Goal: Information Seeking & Learning: Check status

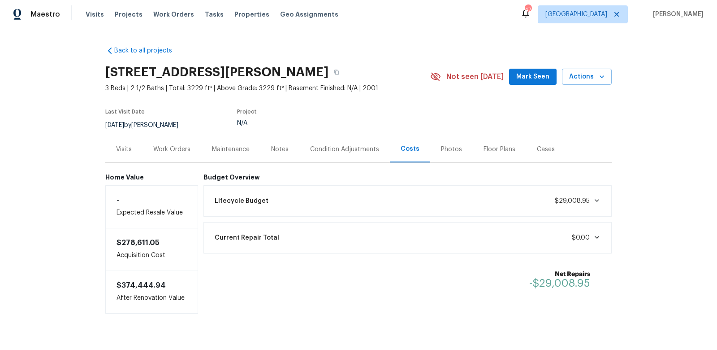
click at [356, 150] on div "Condition Adjustments" at bounding box center [344, 149] width 69 height 9
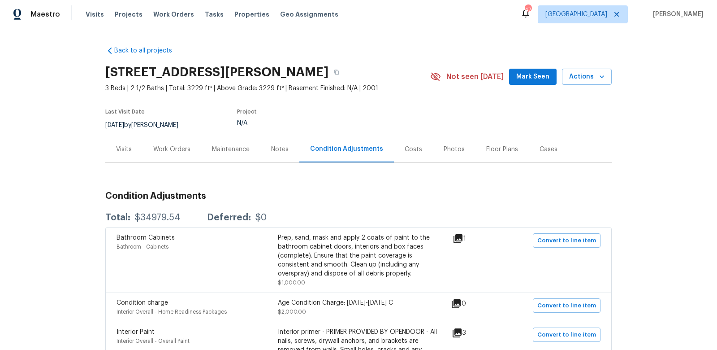
scroll to position [57, 0]
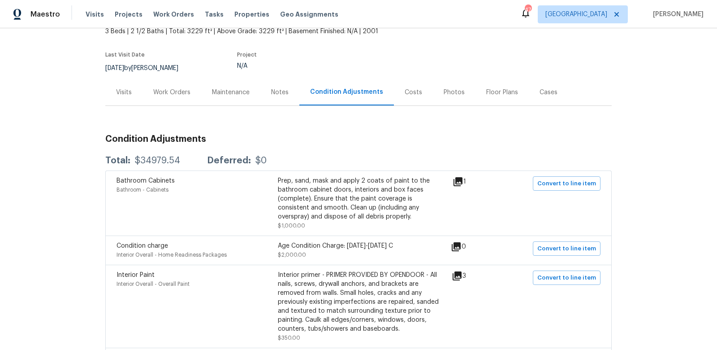
click at [146, 157] on div "$34979.54" at bounding box center [157, 160] width 45 height 9
click at [388, 88] on div "Costs" at bounding box center [413, 92] width 17 height 9
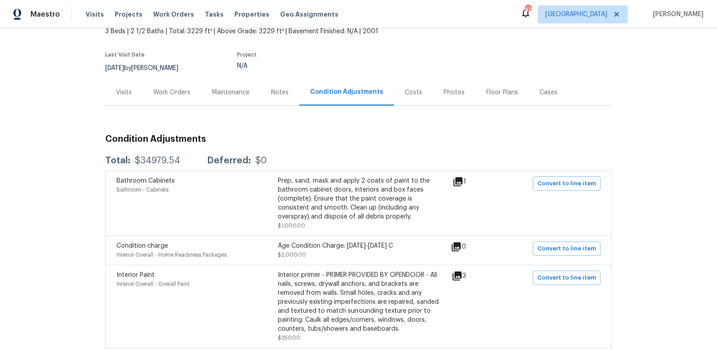
scroll to position [17, 0]
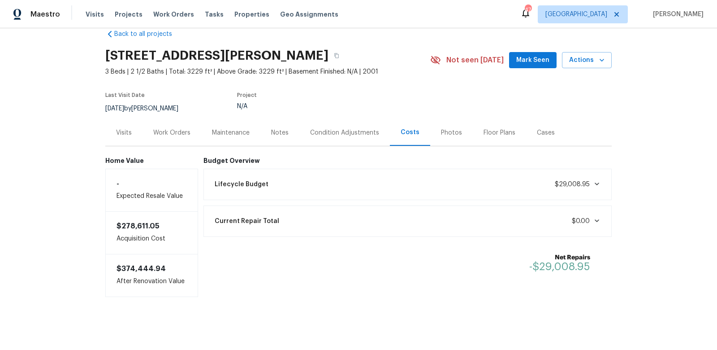
click at [388, 185] on span "$29,008.95" at bounding box center [572, 184] width 35 height 6
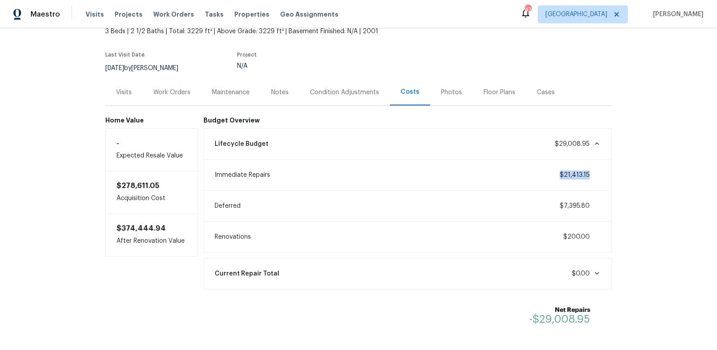
drag, startPoint x: 561, startPoint y: 172, endPoint x: 588, endPoint y: 177, distance: 28.2
click at [388, 177] on span "$21,413.15" at bounding box center [575, 175] width 30 height 6
drag, startPoint x: 279, startPoint y: 166, endPoint x: 207, endPoint y: 164, distance: 72.2
click at [207, 166] on div "Immediate Repairs $21,413.15" at bounding box center [407, 175] width 409 height 30
click at [207, 164] on div "Immediate Repairs $21,413.15" at bounding box center [407, 175] width 409 height 30
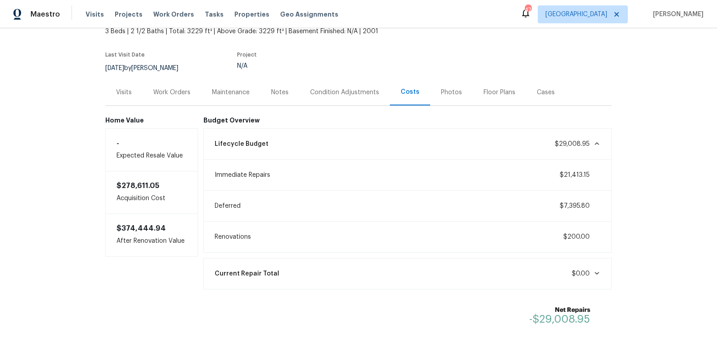
click at [216, 174] on span "Immediate Repairs" at bounding box center [243, 174] width 56 height 9
click at [388, 147] on span "$29,008.95" at bounding box center [578, 143] width 46 height 9
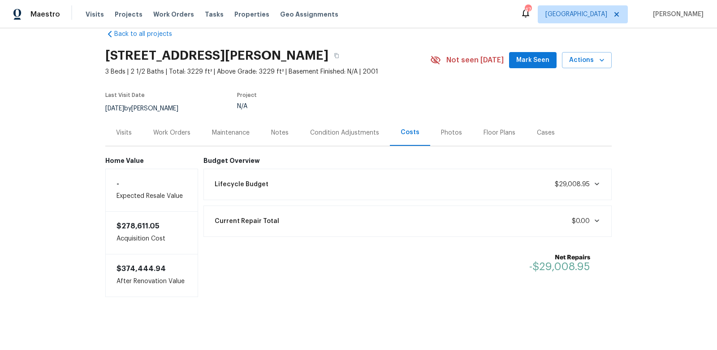
click at [326, 124] on div "Condition Adjustments" at bounding box center [344, 132] width 91 height 26
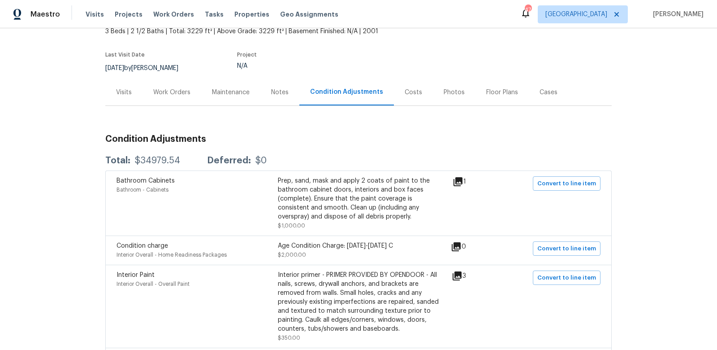
click at [388, 96] on div "Costs" at bounding box center [413, 92] width 39 height 26
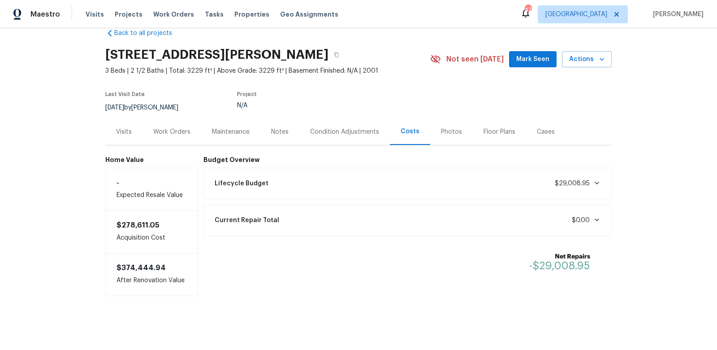
scroll to position [17, 0]
click at [258, 182] on span "Lifecycle Budget" at bounding box center [242, 184] width 54 height 9
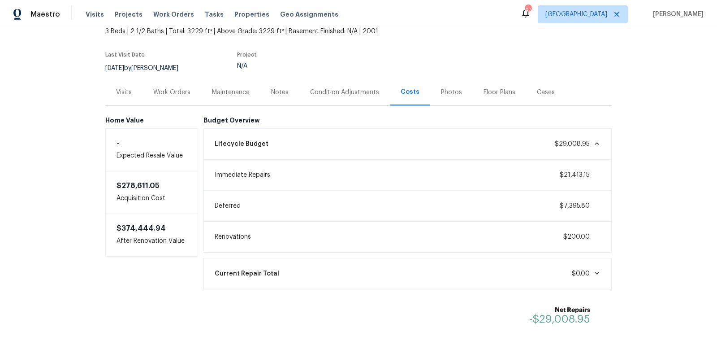
click at [388, 172] on span "$21,413.15" at bounding box center [575, 175] width 30 height 6
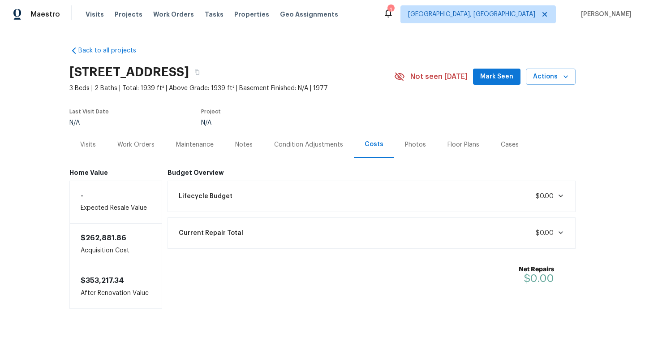
click at [299, 148] on div "Condition Adjustments" at bounding box center [308, 144] width 69 height 9
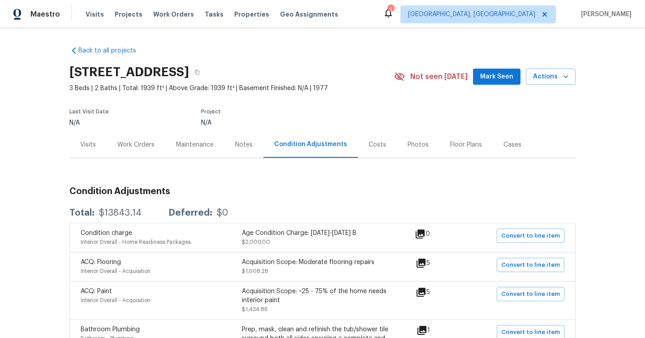
click at [373, 143] on div "Costs" at bounding box center [377, 144] width 17 height 9
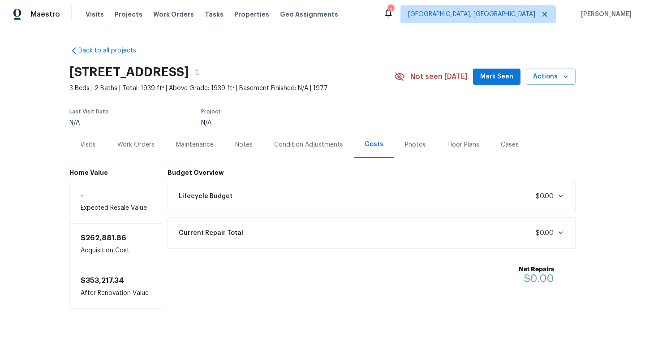
click at [365, 198] on div "Lifecycle Budget $0.00" at bounding box center [371, 196] width 397 height 20
click at [237, 190] on div "Lifecycle Budget $8,343.14" at bounding box center [371, 196] width 397 height 20
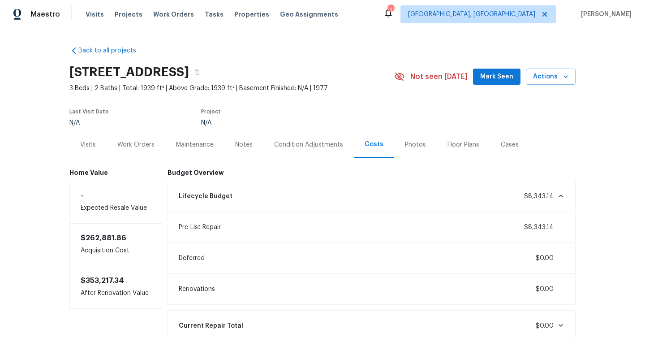
click at [325, 140] on div "Condition Adjustments" at bounding box center [308, 144] width 69 height 9
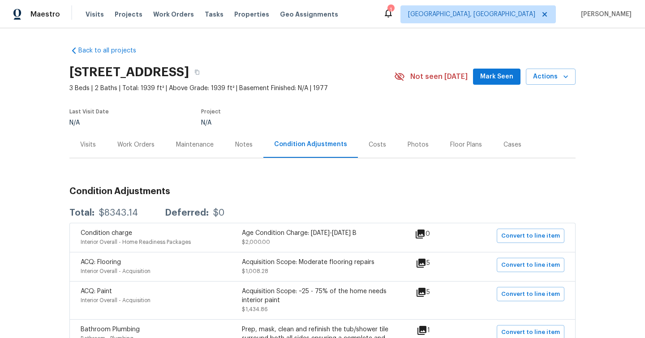
click at [381, 145] on div "Costs" at bounding box center [377, 144] width 39 height 26
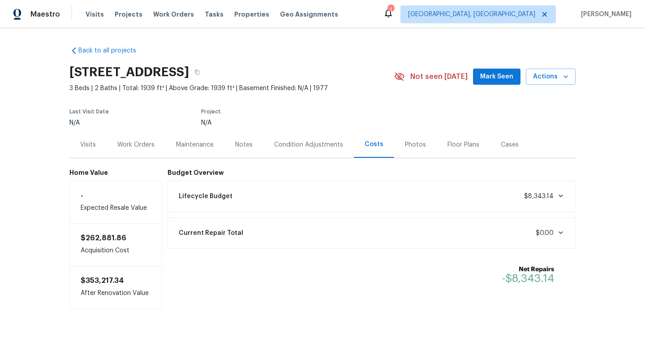
click at [365, 199] on div "Lifecycle Budget $8,343.14" at bounding box center [371, 196] width 397 height 20
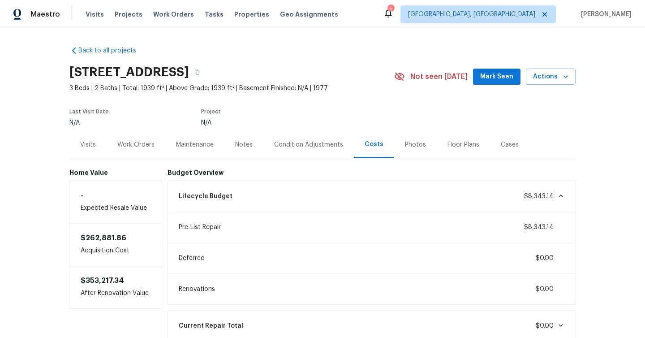
click at [130, 143] on div "Work Orders" at bounding box center [135, 144] width 37 height 9
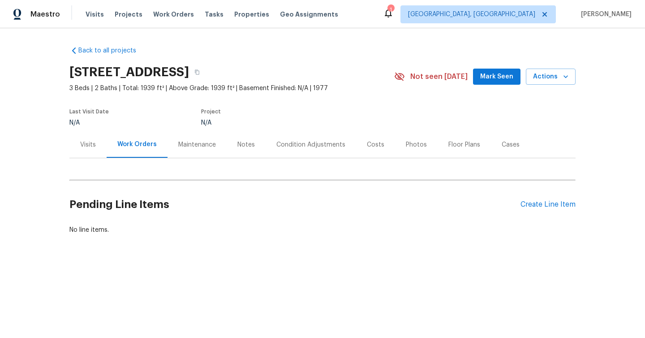
click at [87, 147] on div "Visits" at bounding box center [88, 144] width 16 height 9
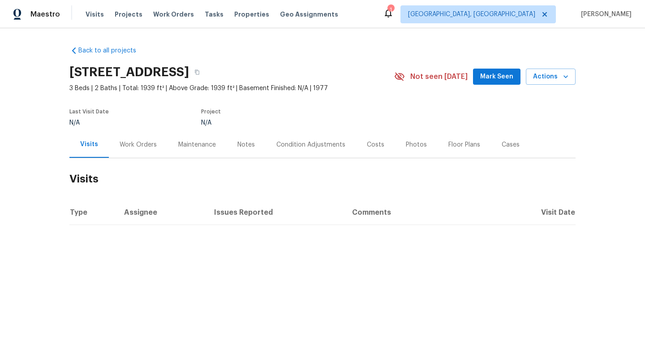
click at [90, 145] on div "Visits" at bounding box center [89, 144] width 18 height 9
click at [135, 143] on div "Work Orders" at bounding box center [138, 144] width 37 height 9
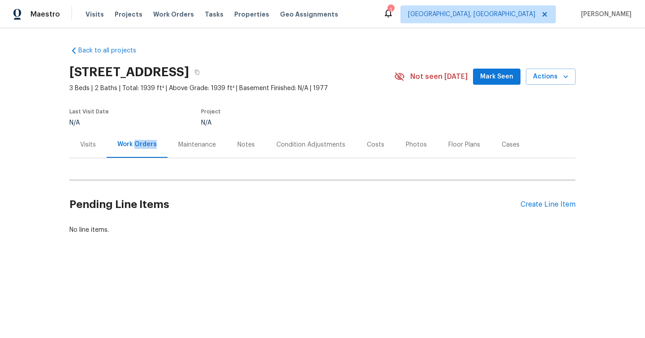
click at [135, 143] on div "Work Orders" at bounding box center [136, 144] width 39 height 9
click at [200, 147] on div "Maintenance" at bounding box center [197, 144] width 38 height 9
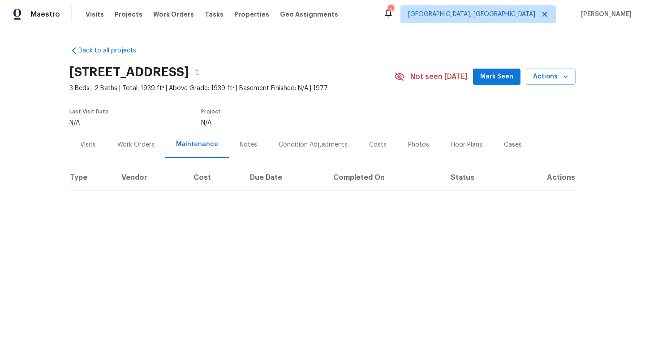
click at [241, 147] on div "Notes" at bounding box center [248, 144] width 17 height 9
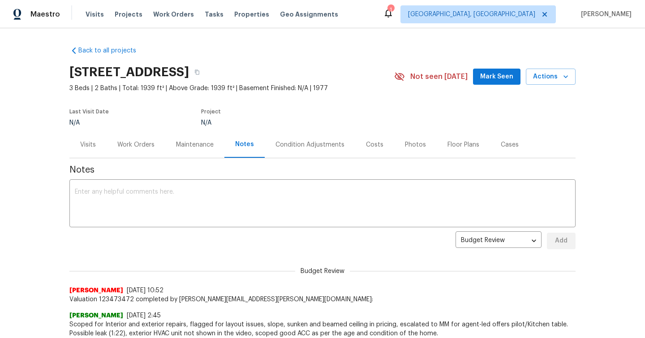
click at [86, 149] on div "Visits" at bounding box center [87, 144] width 37 height 26
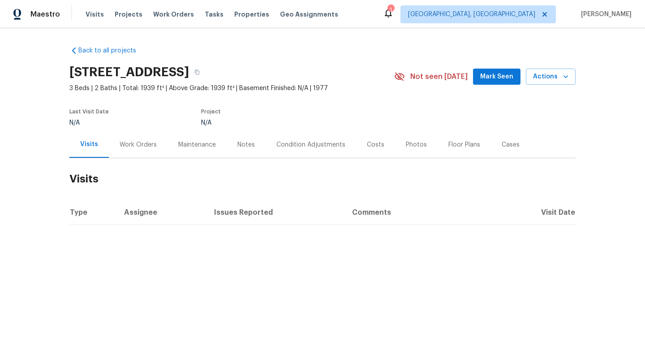
click at [289, 147] on div "Condition Adjustments" at bounding box center [310, 144] width 69 height 9
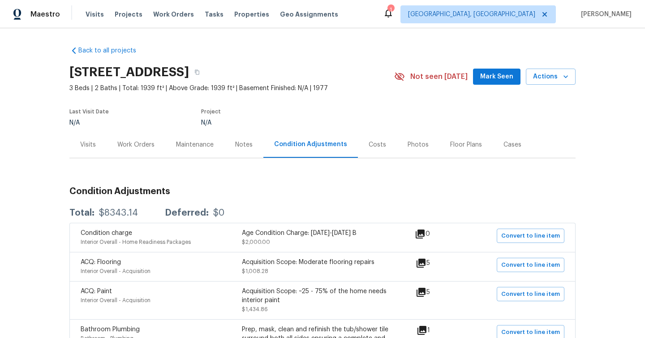
click at [248, 144] on div "Notes" at bounding box center [243, 144] width 17 height 9
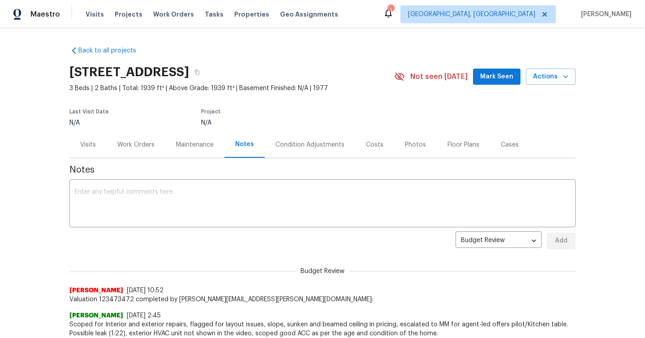
click at [142, 147] on div "Work Orders" at bounding box center [135, 144] width 37 height 9
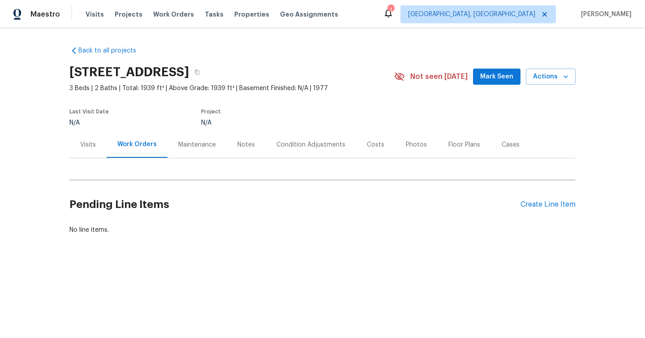
click at [332, 141] on div "Condition Adjustments" at bounding box center [310, 144] width 69 height 9
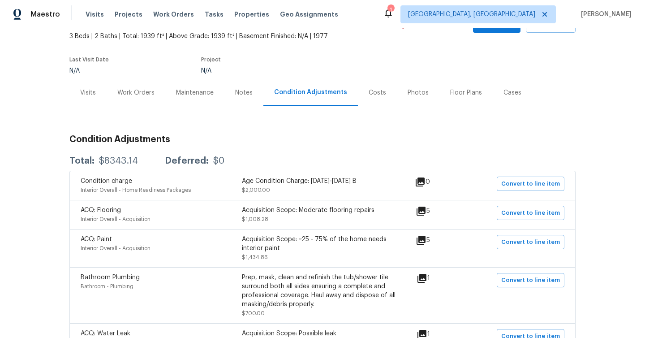
scroll to position [55, 0]
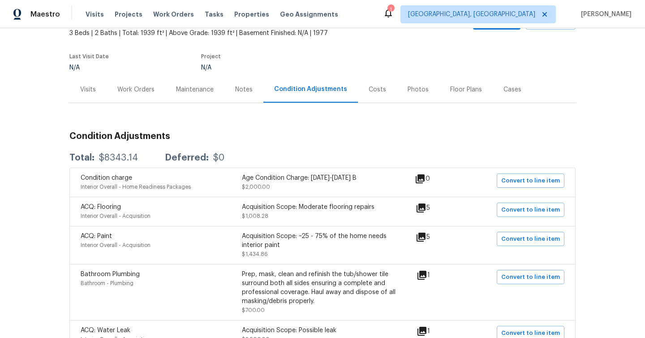
click at [373, 87] on div "Costs" at bounding box center [377, 89] width 17 height 9
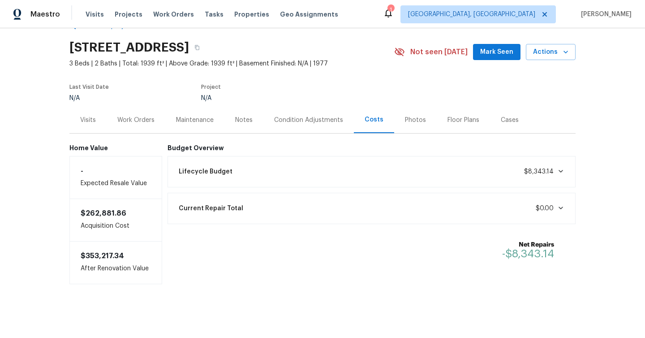
scroll to position [25, 0]
click at [320, 171] on div "Lifecycle Budget $8,343.14" at bounding box center [371, 172] width 397 height 20
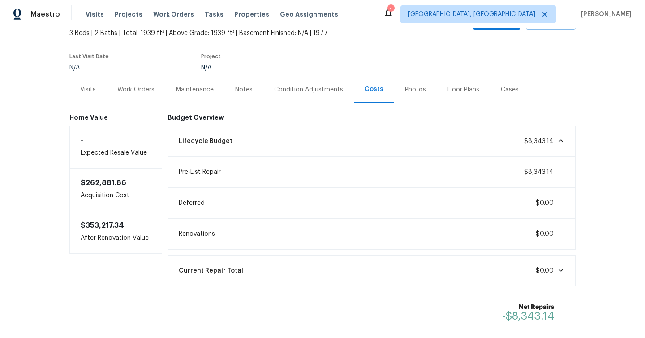
click at [321, 91] on div "Condition Adjustments" at bounding box center [308, 89] width 69 height 9
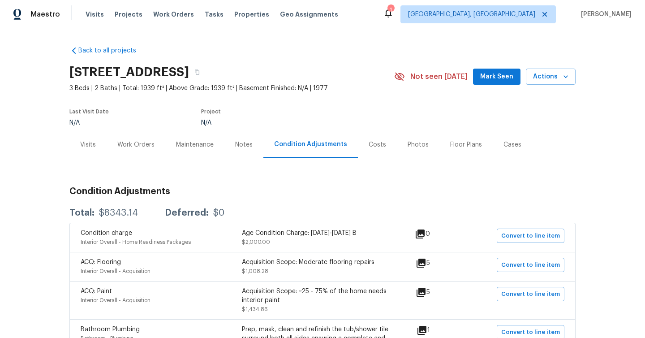
click at [371, 145] on div "Costs" at bounding box center [377, 144] width 17 height 9
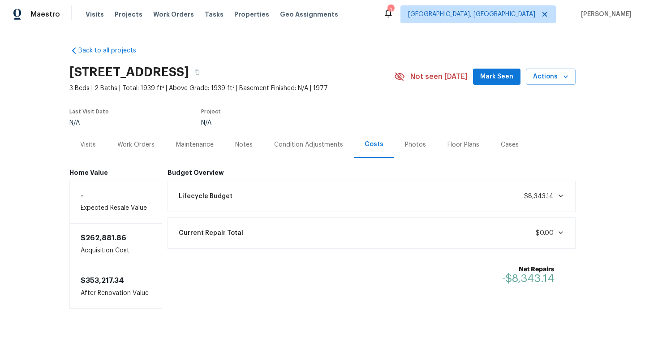
click at [332, 147] on div "Condition Adjustments" at bounding box center [308, 144] width 69 height 9
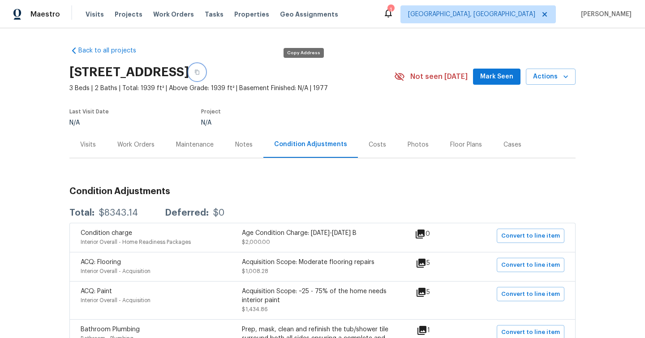
click at [200, 72] on icon "button" at bounding box center [196, 71] width 5 height 5
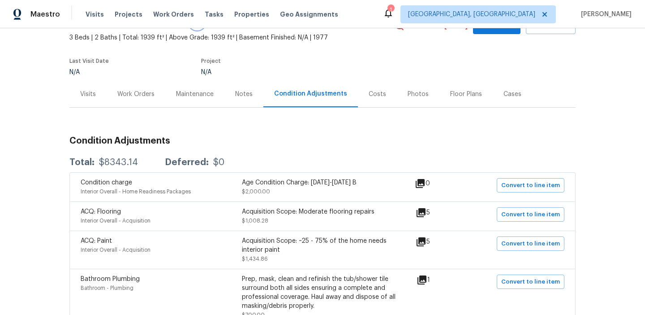
scroll to position [50, 0]
click at [122, 162] on div "$8343.14" at bounding box center [118, 162] width 39 height 9
click at [369, 99] on div "Costs" at bounding box center [377, 94] width 17 height 9
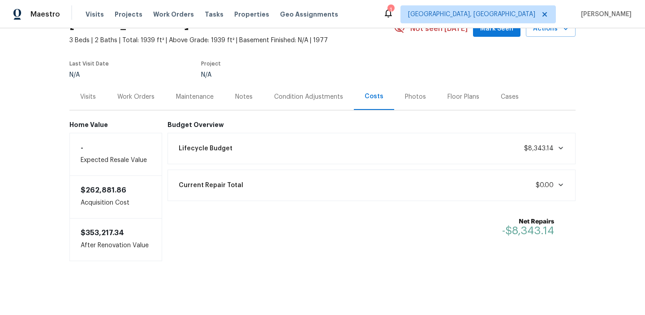
click at [392, 160] on div "Lifecycle Budget $8,343.14" at bounding box center [372, 148] width 409 height 31
click at [394, 146] on div "Lifecycle Budget $8,343.14" at bounding box center [371, 148] width 397 height 20
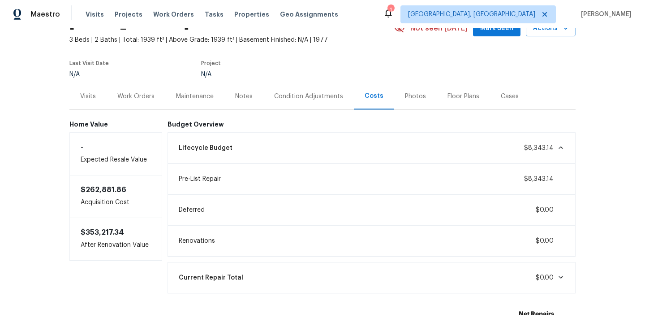
scroll to position [50, 0]
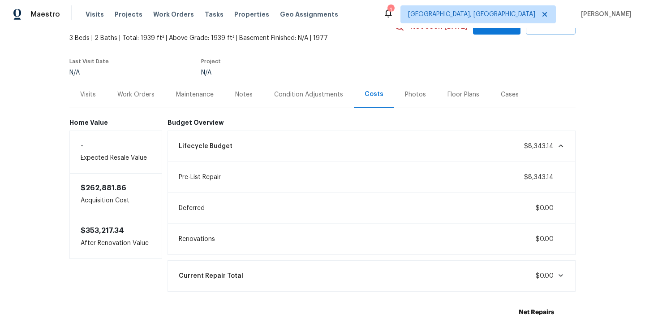
click at [330, 91] on div "Condition Adjustments" at bounding box center [308, 94] width 69 height 9
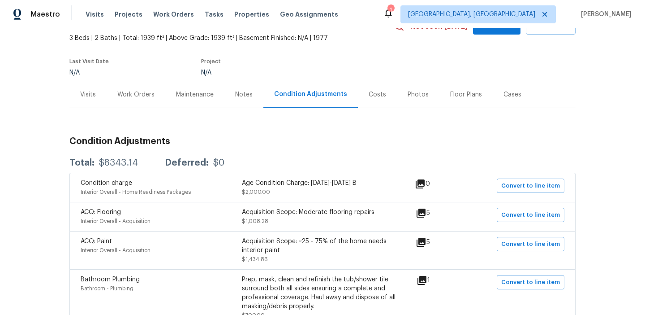
click at [369, 102] on div "Costs" at bounding box center [377, 94] width 39 height 26
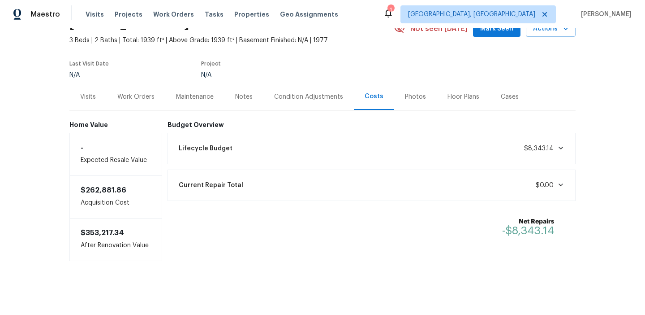
click at [205, 151] on span "Lifecycle Budget" at bounding box center [206, 148] width 54 height 9
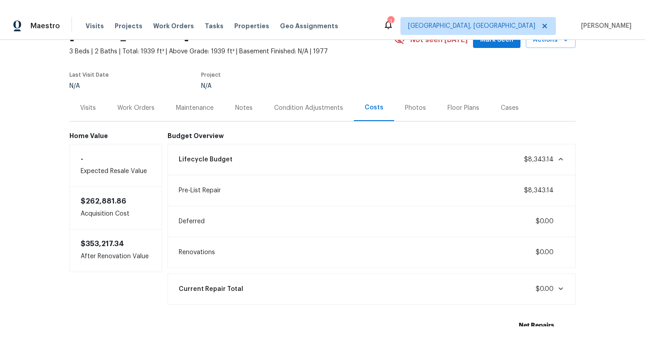
scroll to position [50, 0]
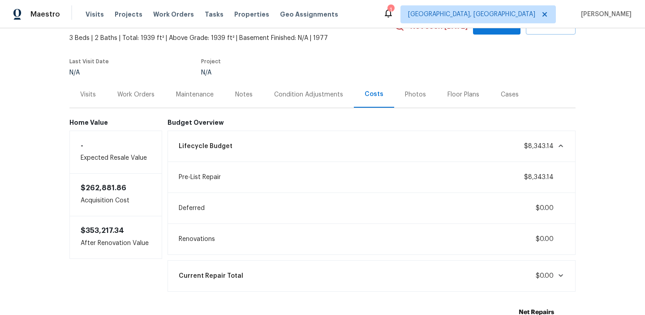
click at [211, 178] on span "Pre-List Repair" at bounding box center [200, 177] width 42 height 9
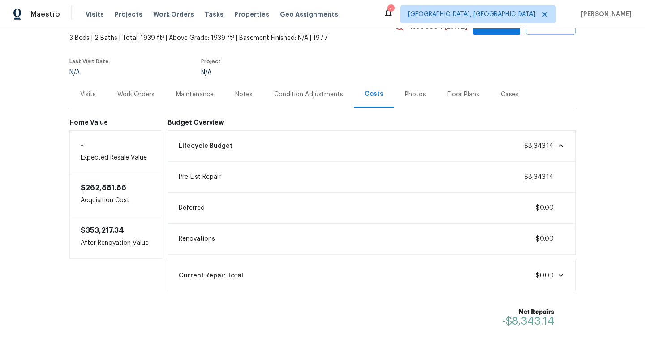
click at [315, 90] on div "Condition Adjustments" at bounding box center [308, 94] width 69 height 9
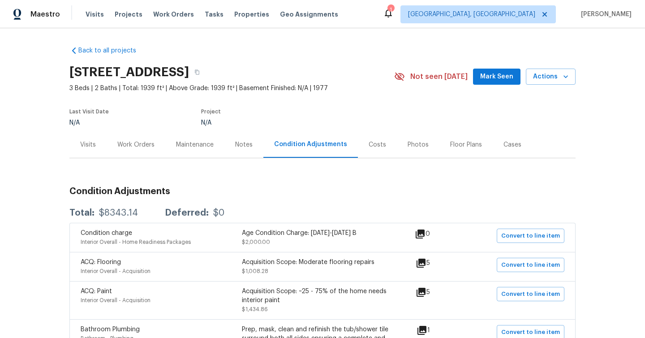
click at [371, 142] on div "Costs" at bounding box center [377, 144] width 17 height 9
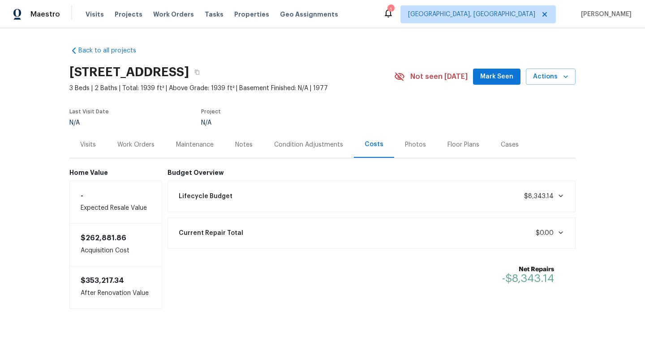
click at [332, 199] on div "Lifecycle Budget $8,343.14" at bounding box center [371, 196] width 397 height 20
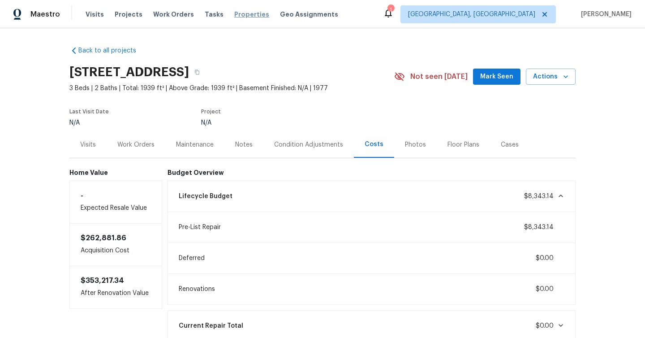
click at [247, 15] on span "Properties" at bounding box center [251, 14] width 35 height 9
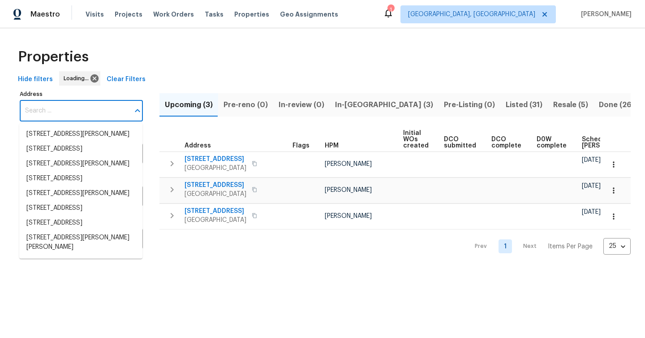
click at [51, 117] on input "Address" at bounding box center [75, 110] width 110 height 21
paste input "[STREET_ADDRESS][PERSON_NAME][PERSON_NAME]"
type input "[STREET_ADDRESS][PERSON_NAME][PERSON_NAME]"
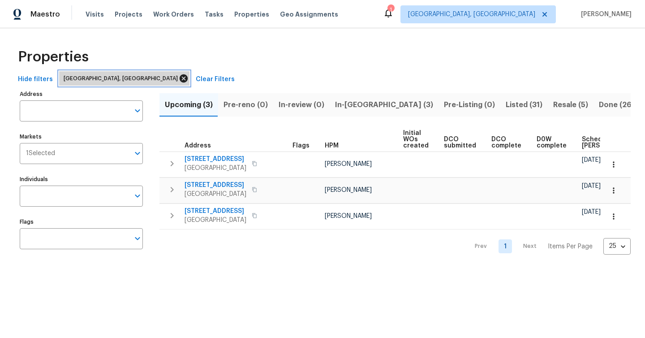
click at [180, 75] on icon at bounding box center [184, 78] width 8 height 8
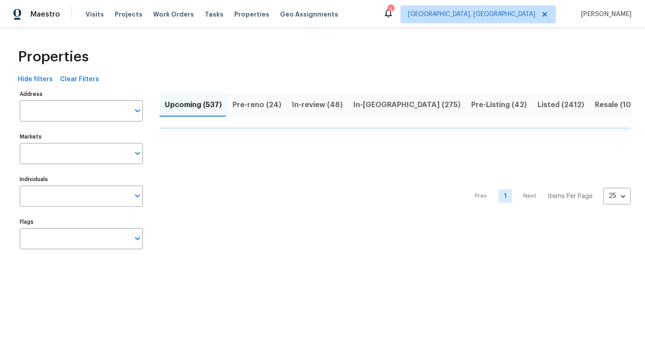
click at [91, 109] on input "Address" at bounding box center [75, 110] width 110 height 21
paste input "[STREET_ADDRESS][PERSON_NAME][PERSON_NAME]"
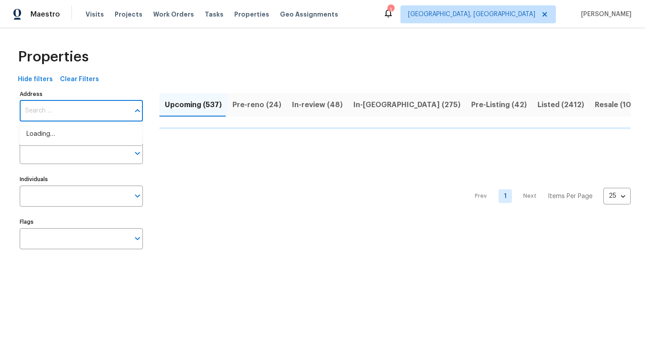
type input "[STREET_ADDRESS][PERSON_NAME][PERSON_NAME]"
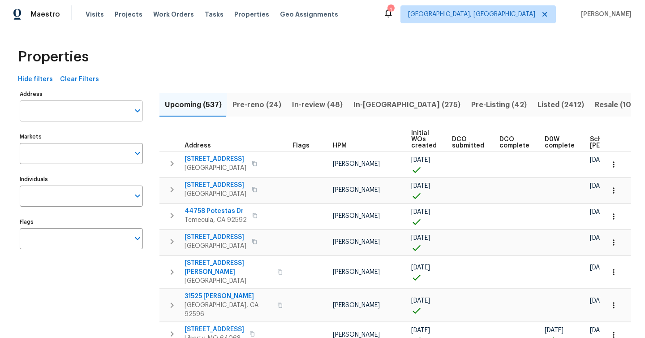
click at [91, 109] on input "Address" at bounding box center [75, 110] width 110 height 21
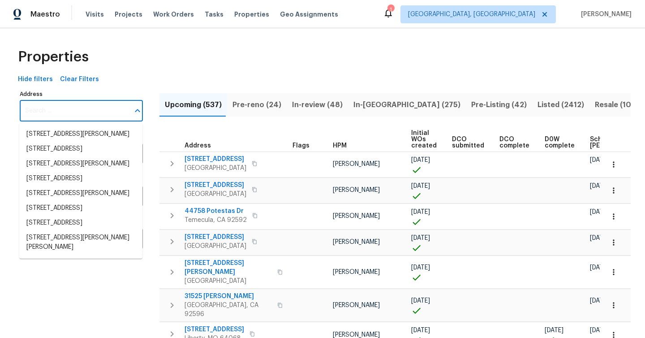
paste input "[STREET_ADDRESS][PERSON_NAME][PERSON_NAME]"
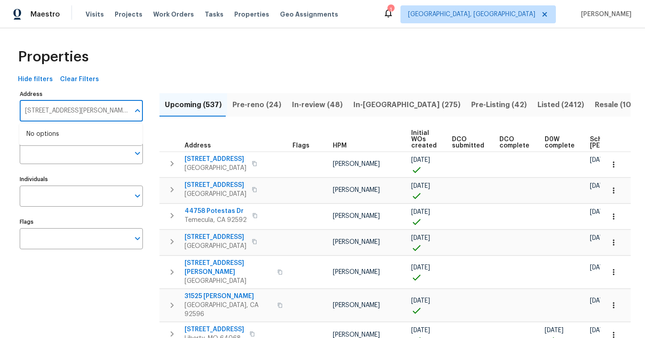
type input "[STREET_ADDRESS][PERSON_NAME][PERSON_NAME]"
click at [173, 60] on div "Properties" at bounding box center [322, 57] width 617 height 29
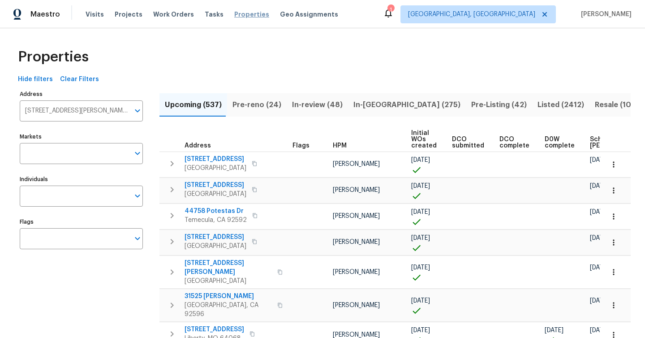
click at [236, 12] on span "Properties" at bounding box center [251, 14] width 35 height 9
click at [547, 13] on icon at bounding box center [545, 14] width 4 height 4
click at [234, 18] on span "Properties" at bounding box center [251, 14] width 35 height 9
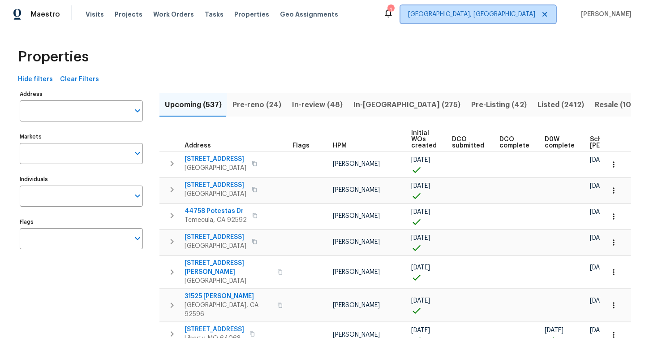
click at [548, 15] on icon at bounding box center [544, 14] width 7 height 7
click at [529, 14] on span "Albuquerque, NM" at bounding box center [471, 14] width 127 height 9
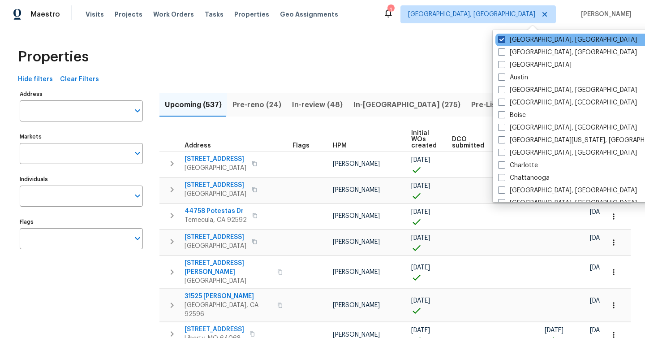
click at [499, 40] on span at bounding box center [501, 39] width 7 height 7
click at [499, 40] on input "Albuquerque, NM" at bounding box center [501, 38] width 6 height 6
checkbox input "true"
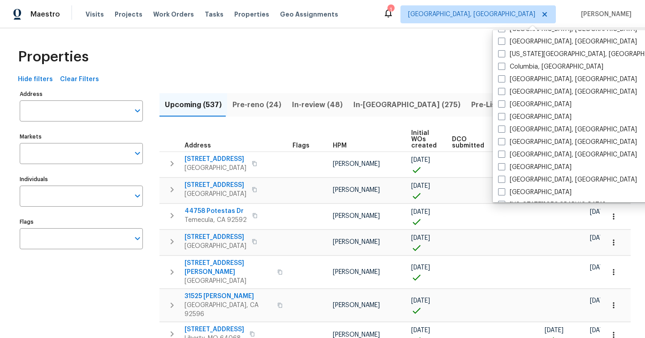
scroll to position [174, 0]
click at [501, 106] on span at bounding box center [501, 103] width 7 height 7
click at [501, 105] on input "[GEOGRAPHIC_DATA]" at bounding box center [501, 102] width 6 height 6
checkbox input "true"
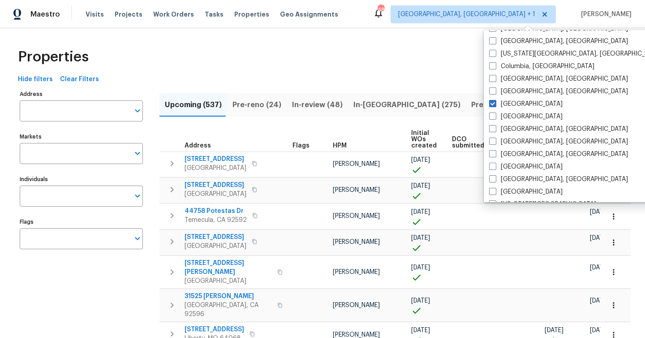
click at [414, 56] on div "Properties" at bounding box center [322, 57] width 617 height 29
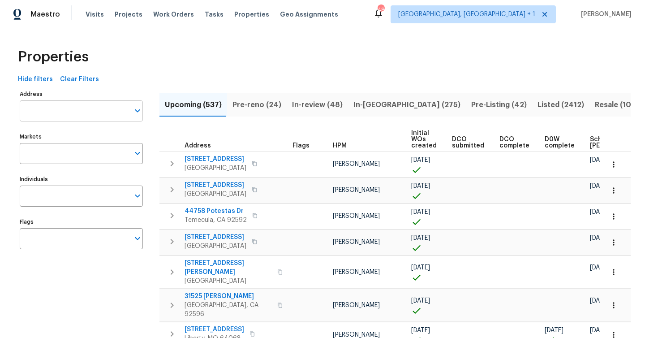
click at [109, 105] on input "Address" at bounding box center [75, 110] width 110 height 21
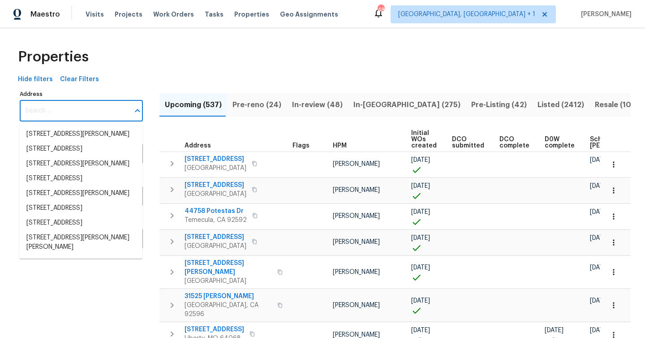
paste input "[STREET_ADDRESS][PERSON_NAME][PERSON_NAME]"
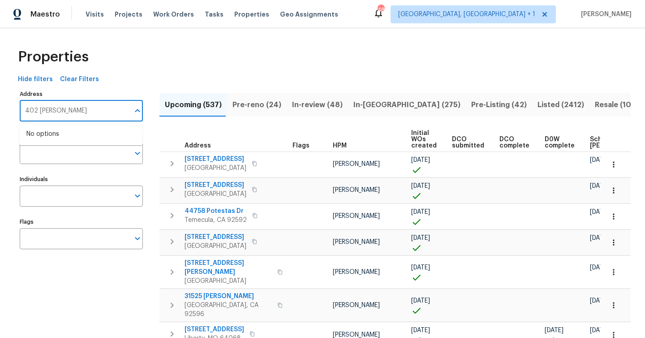
type input "402 Shirley"
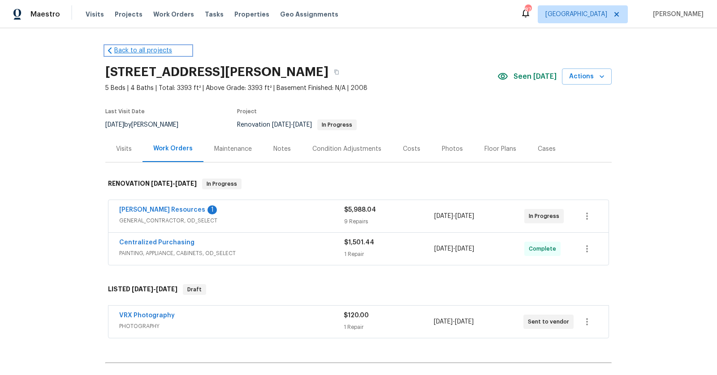
click at [148, 46] on link "Back to all projects" at bounding box center [148, 50] width 86 height 9
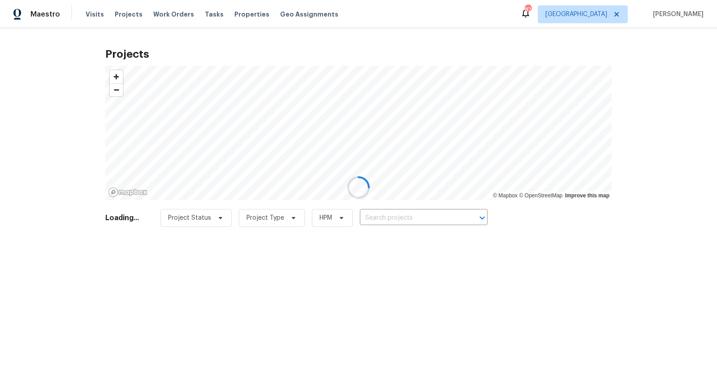
click at [389, 217] on div at bounding box center [358, 187] width 717 height 375
click at [388, 220] on div at bounding box center [358, 187] width 717 height 375
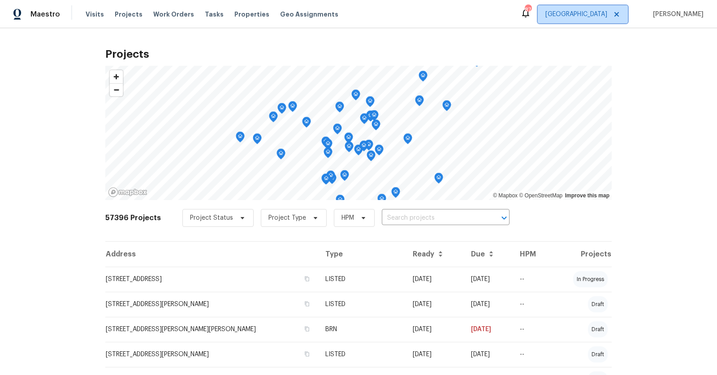
click at [620, 12] on icon at bounding box center [616, 14] width 7 height 7
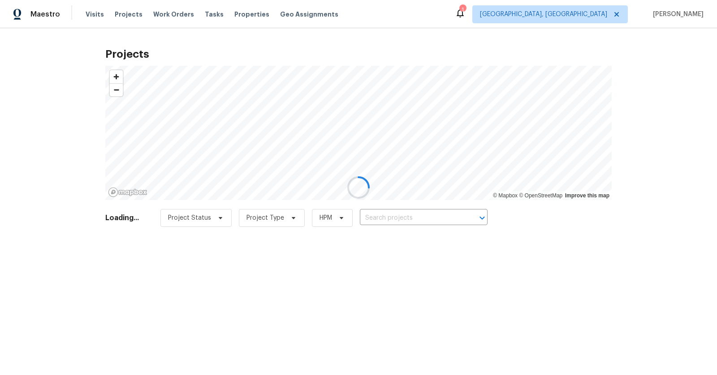
click at [617, 9] on div at bounding box center [358, 187] width 717 height 375
click at [601, 16] on div at bounding box center [358, 187] width 717 height 375
click at [634, 15] on div at bounding box center [358, 187] width 717 height 375
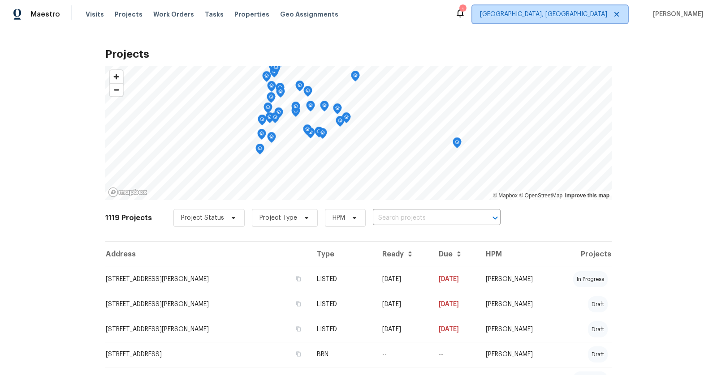
click at [620, 15] on icon at bounding box center [616, 14] width 7 height 7
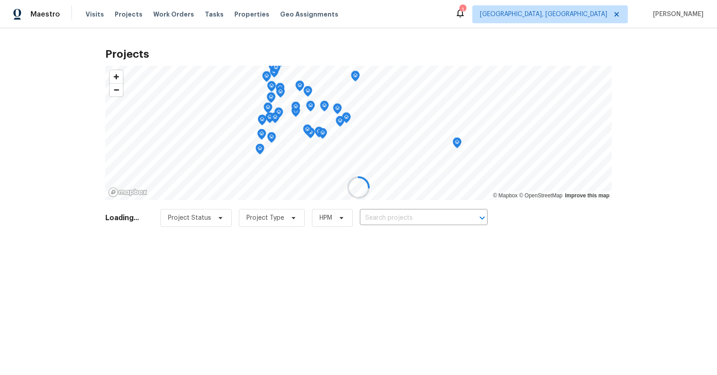
click at [606, 19] on div at bounding box center [358, 187] width 717 height 375
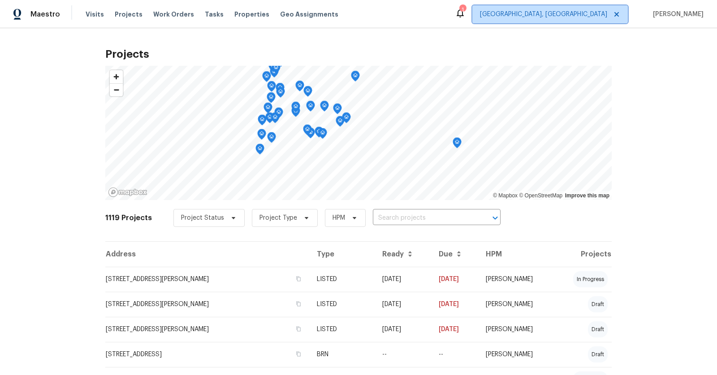
click at [607, 13] on span "[GEOGRAPHIC_DATA], [GEOGRAPHIC_DATA]" at bounding box center [543, 14] width 127 height 9
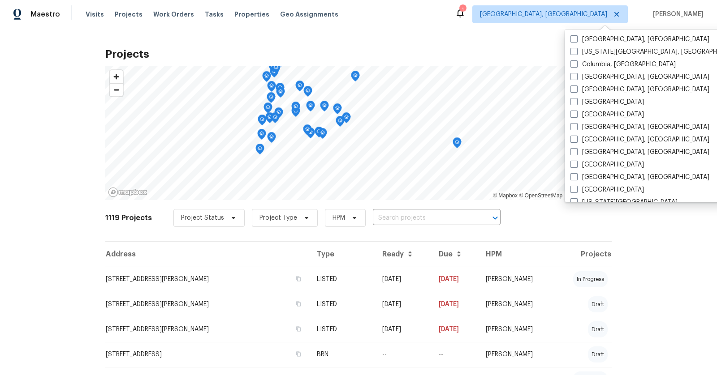
scroll to position [177, 0]
click at [587, 104] on label "[GEOGRAPHIC_DATA]" at bounding box center [606, 101] width 73 height 9
click at [576, 103] on input "[GEOGRAPHIC_DATA]" at bounding box center [573, 100] width 6 height 6
checkbox input "true"
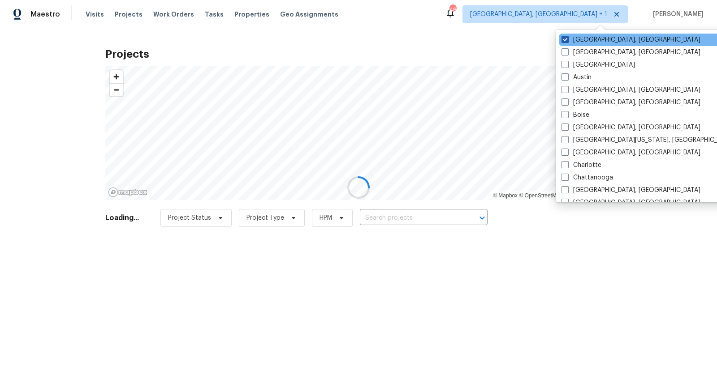
click at [565, 38] on span at bounding box center [564, 39] width 7 height 7
click at [565, 38] on input "[GEOGRAPHIC_DATA], [GEOGRAPHIC_DATA]" at bounding box center [564, 38] width 6 height 6
checkbox input "false"
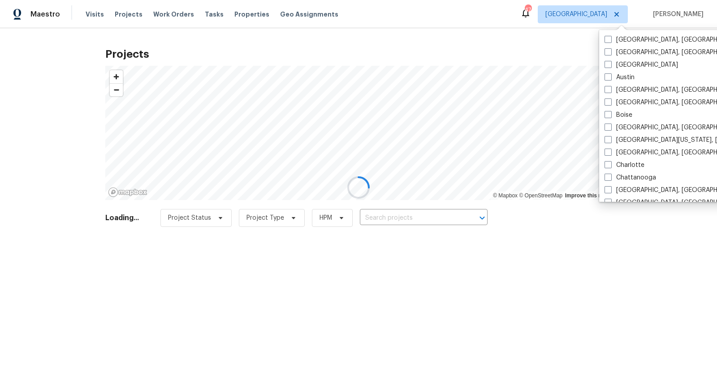
click at [482, 20] on div at bounding box center [358, 187] width 717 height 375
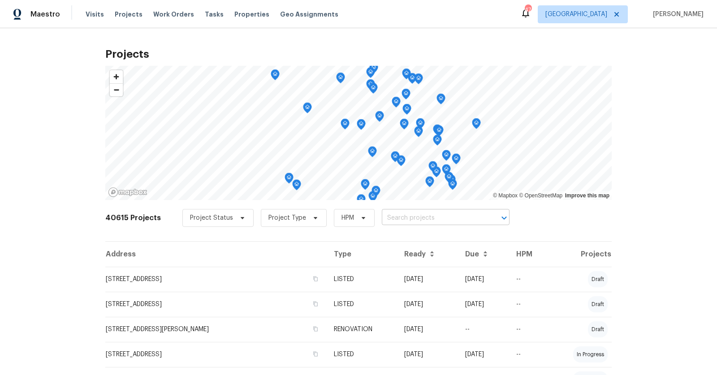
click at [388, 214] on input "text" at bounding box center [433, 218] width 103 height 14
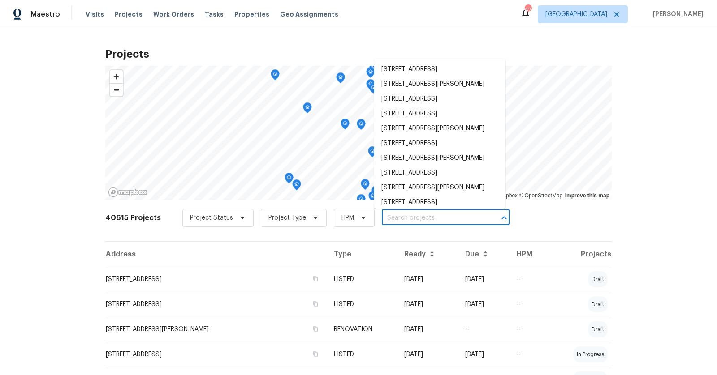
paste input "[STREET_ADDRESS][PERSON_NAME][PERSON_NAME]"
type input "[STREET_ADDRESS][PERSON_NAME][PERSON_NAME]"
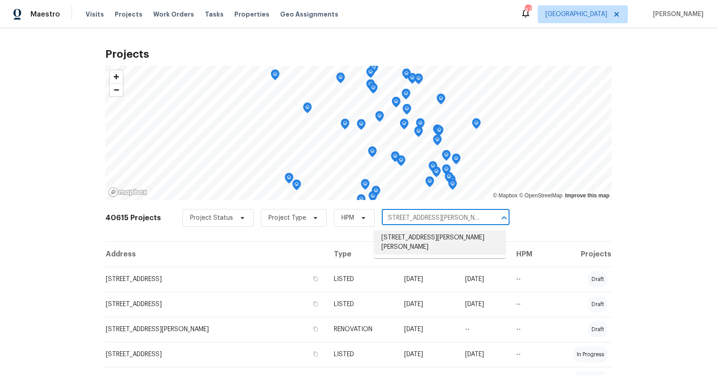
click at [394, 236] on li "[STREET_ADDRESS][PERSON_NAME][PERSON_NAME]" at bounding box center [439, 243] width 131 height 24
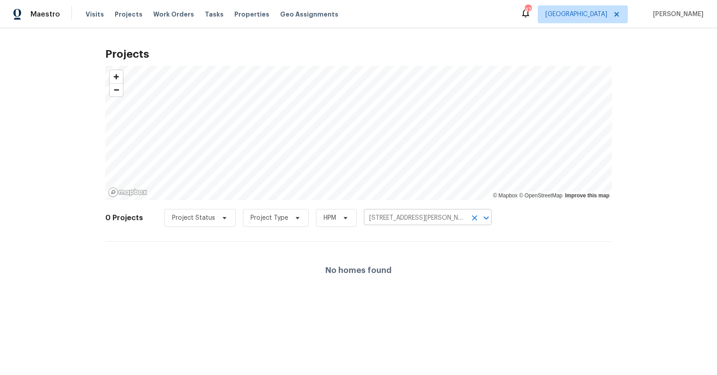
click at [382, 215] on input "[STREET_ADDRESS][PERSON_NAME][PERSON_NAME]" at bounding box center [415, 218] width 103 height 14
click at [239, 10] on span "Properties" at bounding box center [251, 14] width 35 height 9
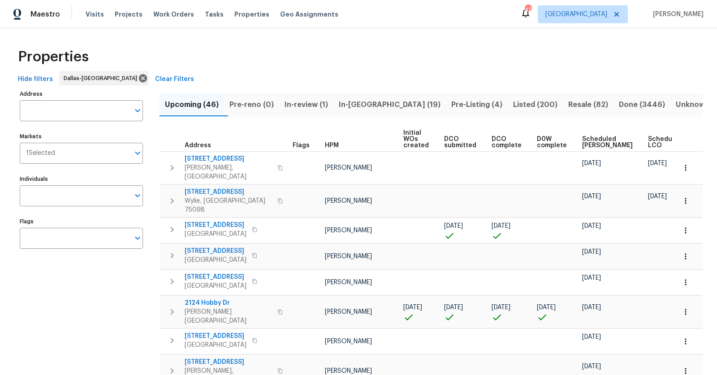
click at [77, 109] on input "Address" at bounding box center [75, 110] width 110 height 21
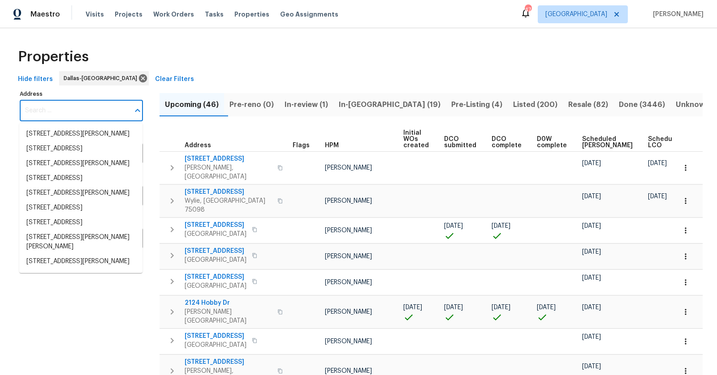
click at [77, 109] on input "Address" at bounding box center [75, 110] width 110 height 21
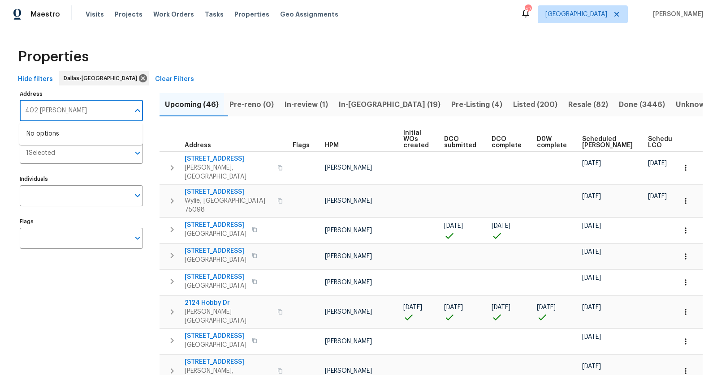
type input "402 shirley"
click at [356, 61] on div "Properties" at bounding box center [358, 57] width 688 height 29
click at [94, 15] on span "Visits" at bounding box center [95, 14] width 18 height 9
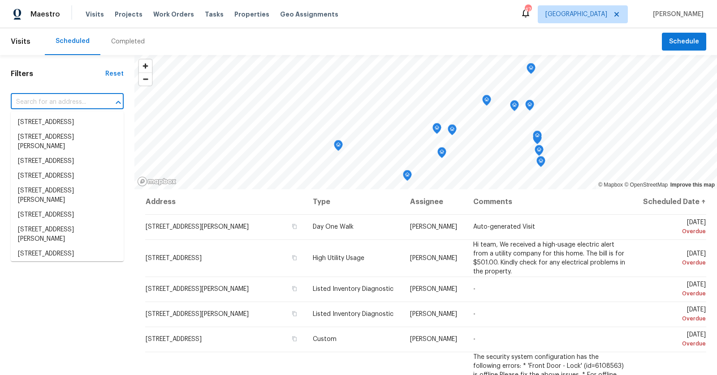
click at [67, 101] on input "text" at bounding box center [55, 102] width 88 height 14
paste input "[STREET_ADDRESS][PERSON_NAME][PERSON_NAME]"
type input "[STREET_ADDRESS][PERSON_NAME][PERSON_NAME]"
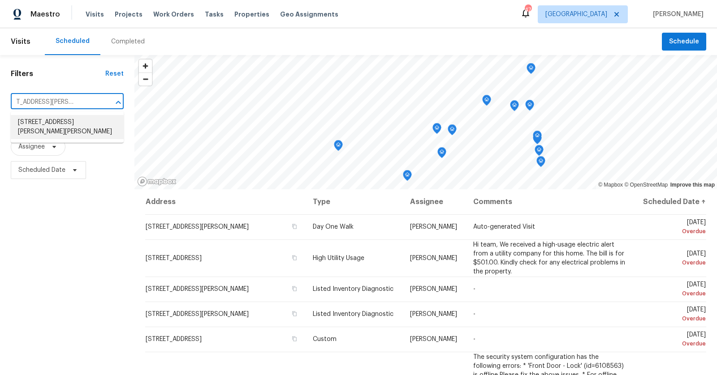
click at [58, 124] on li "[STREET_ADDRESS][PERSON_NAME][PERSON_NAME]" at bounding box center [67, 127] width 113 height 24
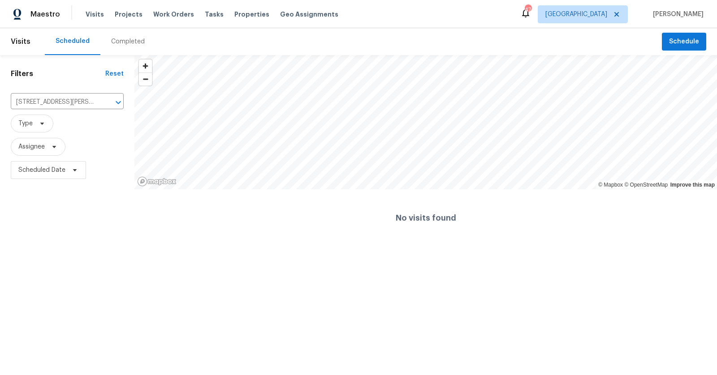
click at [117, 39] on div "Completed" at bounding box center [128, 41] width 34 height 9
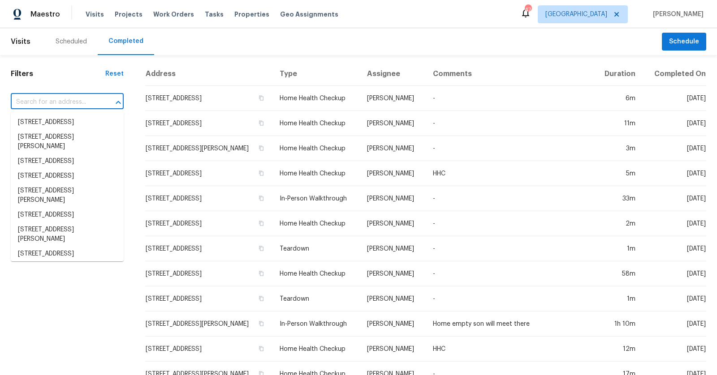
click at [76, 102] on input "text" at bounding box center [55, 102] width 88 height 14
paste input "[STREET_ADDRESS][PERSON_NAME][PERSON_NAME]"
type input "[STREET_ADDRESS][PERSON_NAME][PERSON_NAME]"
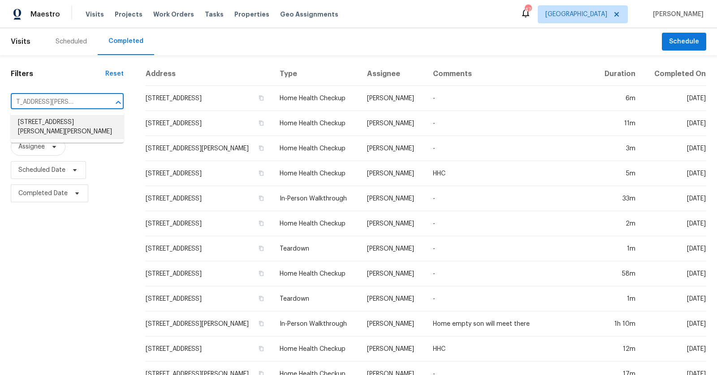
click at [68, 125] on li "[STREET_ADDRESS][PERSON_NAME][PERSON_NAME]" at bounding box center [67, 127] width 113 height 24
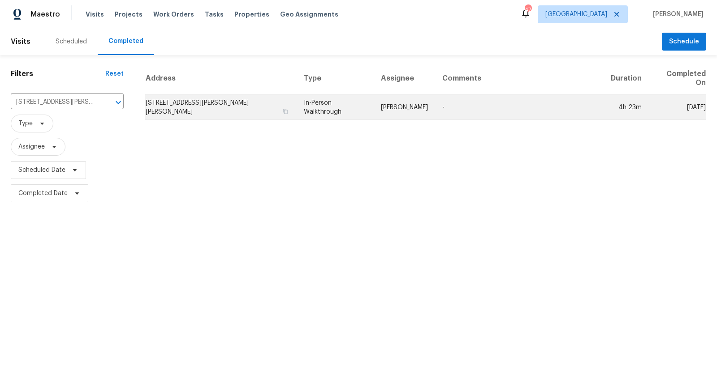
click at [212, 95] on td "[STREET_ADDRESS][PERSON_NAME][PERSON_NAME]" at bounding box center [220, 107] width 151 height 25
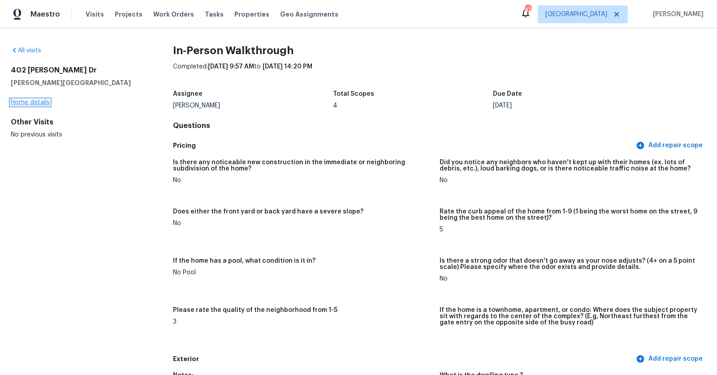
click at [26, 104] on link "Home details" at bounding box center [30, 102] width 39 height 6
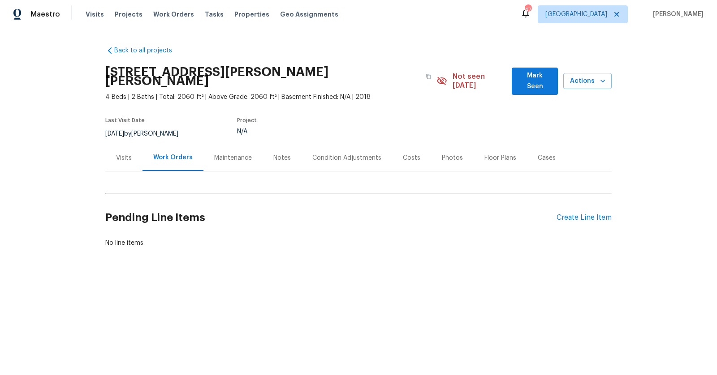
click at [337, 154] on div "Condition Adjustments" at bounding box center [346, 158] width 69 height 9
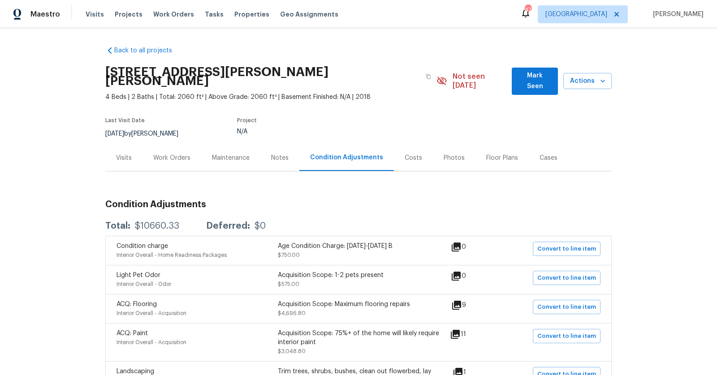
click at [419, 151] on div "Costs" at bounding box center [413, 158] width 39 height 26
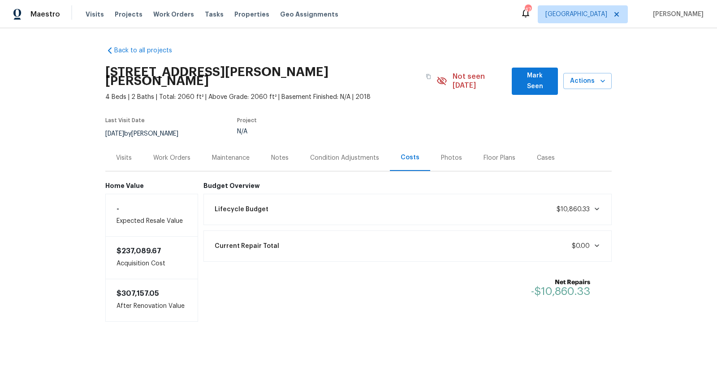
click at [260, 205] on span "Lifecycle Budget" at bounding box center [242, 209] width 54 height 9
click at [319, 154] on div "Condition Adjustments" at bounding box center [344, 158] width 69 height 9
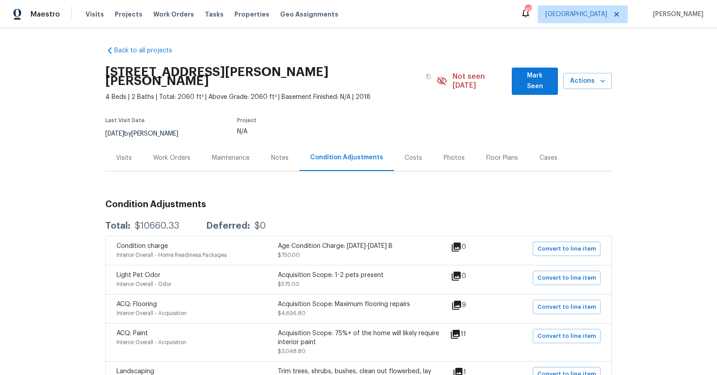
click at [413, 154] on div "Costs" at bounding box center [413, 158] width 17 height 9
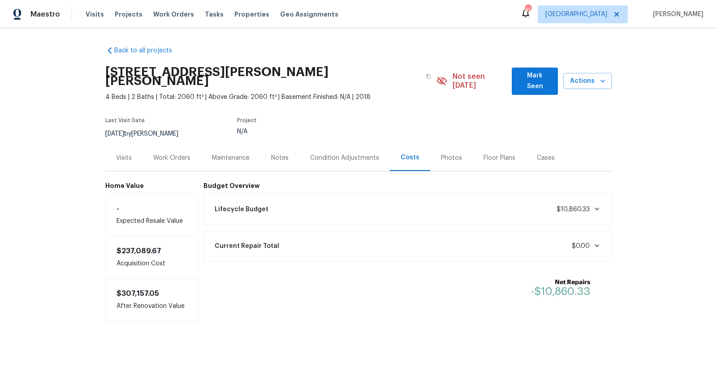
click at [401, 200] on div "Lifecycle Budget $10,860.33" at bounding box center [407, 210] width 397 height 20
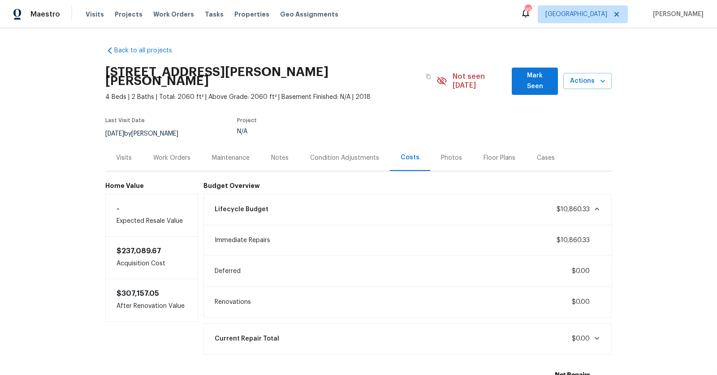
click at [308, 231] on div "Immediate Repairs $10,860.33" at bounding box center [407, 241] width 397 height 20
click at [237, 14] on span "Properties" at bounding box center [251, 14] width 35 height 9
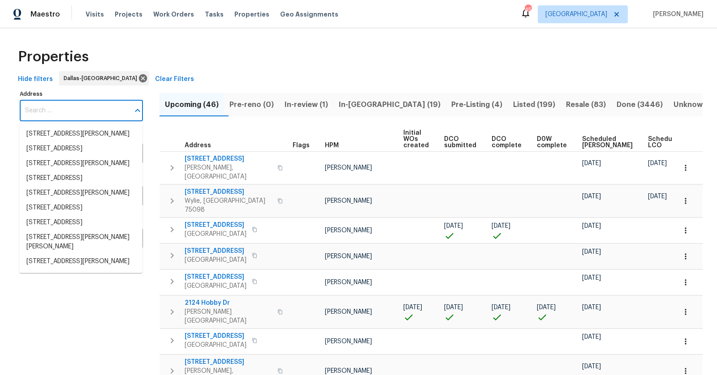
click at [92, 108] on input "Address" at bounding box center [75, 110] width 110 height 21
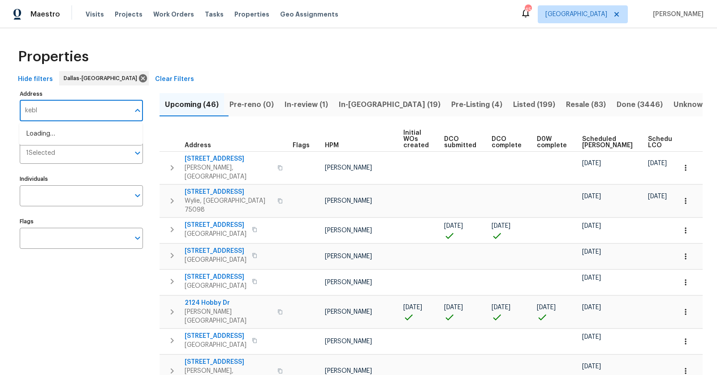
type input "keble"
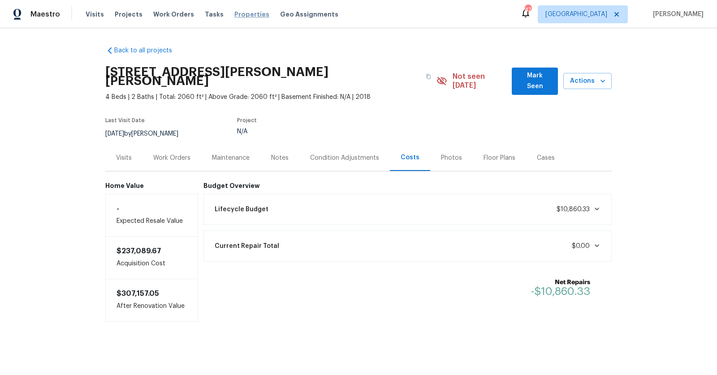
click at [246, 16] on span "Properties" at bounding box center [251, 14] width 35 height 9
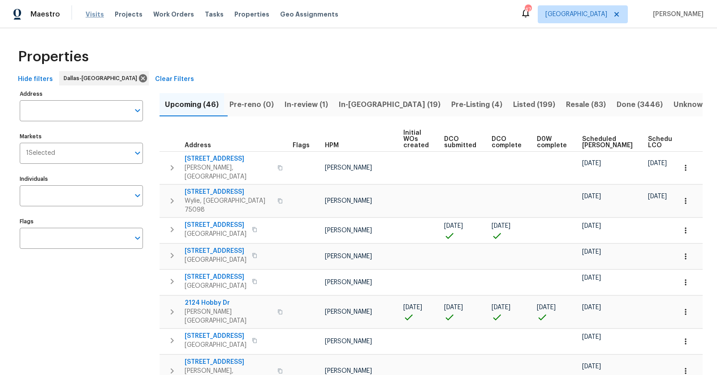
click at [95, 13] on span "Visits" at bounding box center [95, 14] width 18 height 9
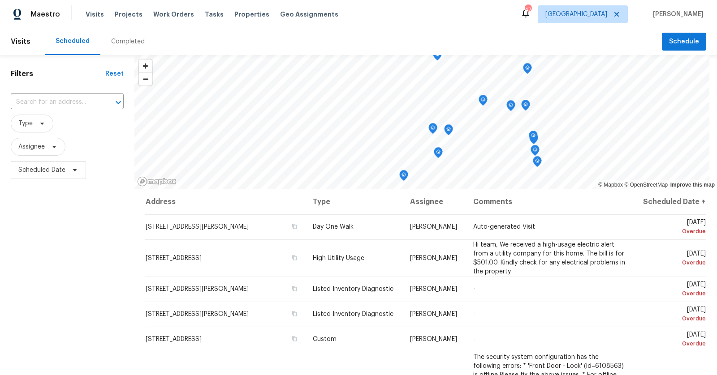
click at [119, 40] on div "Completed" at bounding box center [128, 41] width 34 height 9
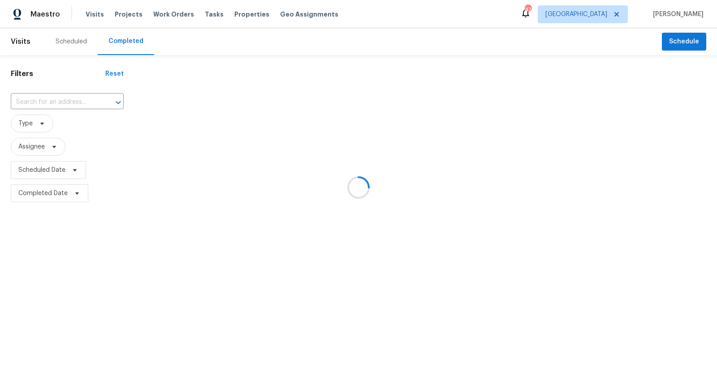
click at [93, 99] on div at bounding box center [358, 187] width 717 height 375
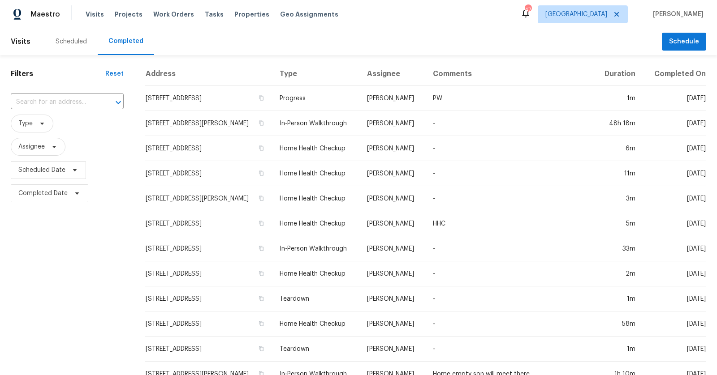
click at [82, 103] on input "text" at bounding box center [55, 102] width 88 height 14
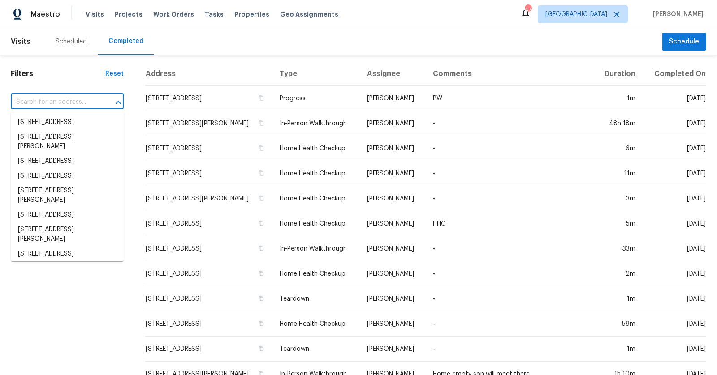
paste input "Bluestem"
type input "Bluestem"
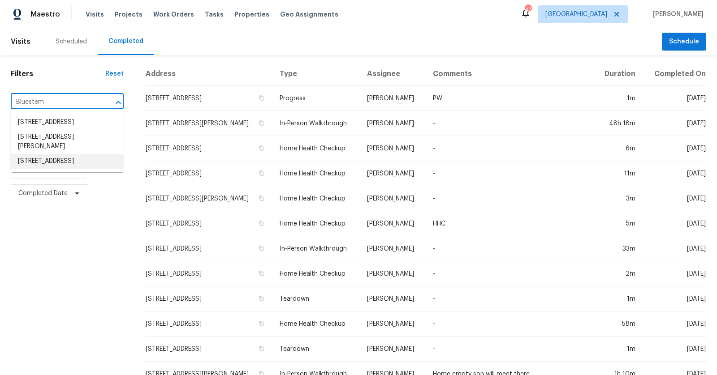
click at [85, 169] on li "[STREET_ADDRESS]" at bounding box center [67, 161] width 113 height 15
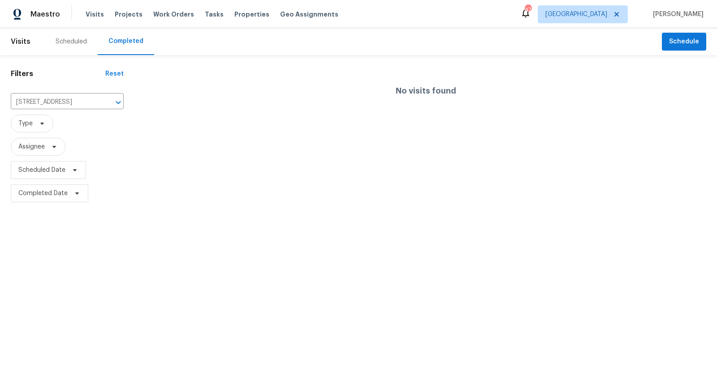
click at [113, 38] on div "Completed" at bounding box center [125, 41] width 35 height 9
click at [113, 44] on div "Completed" at bounding box center [125, 41] width 35 height 9
click at [96, 107] on input "[STREET_ADDRESS]" at bounding box center [55, 102] width 88 height 14
click at [79, 129] on li "[STREET_ADDRESS]" at bounding box center [67, 122] width 113 height 15
click at [394, 105] on div "No visits found" at bounding box center [425, 90] width 583 height 57
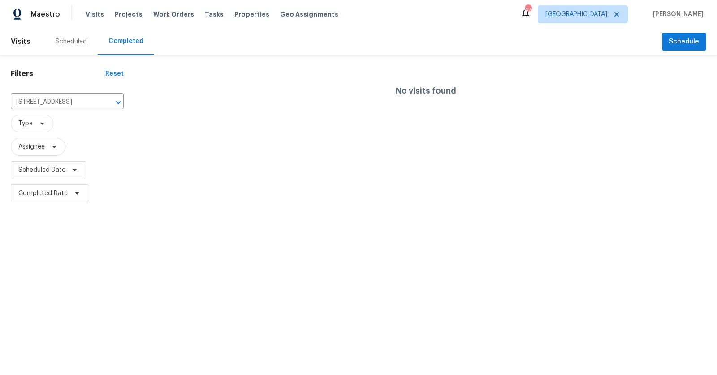
click at [64, 41] on div "Scheduled" at bounding box center [71, 41] width 31 height 9
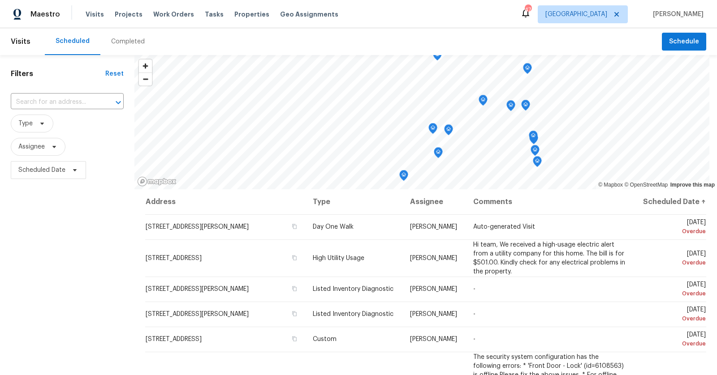
click at [129, 40] on div "Completed" at bounding box center [128, 41] width 34 height 9
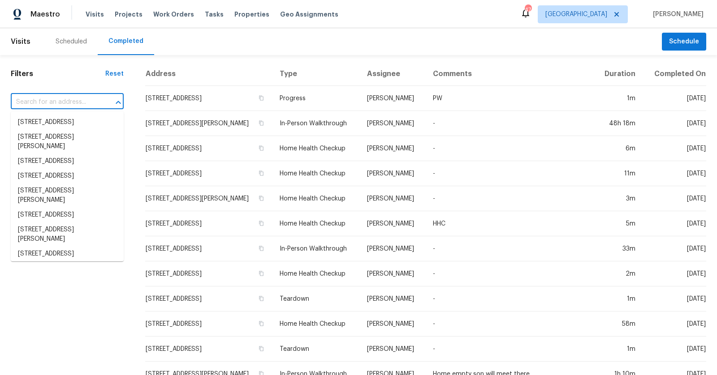
click at [68, 96] on input "text" at bounding box center [55, 102] width 88 height 14
paste input "Bluestem"
type input "Bluestem"
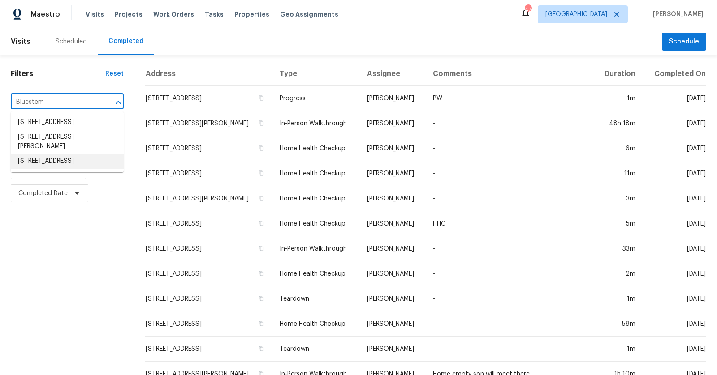
click at [64, 169] on li "[STREET_ADDRESS]" at bounding box center [67, 161] width 113 height 15
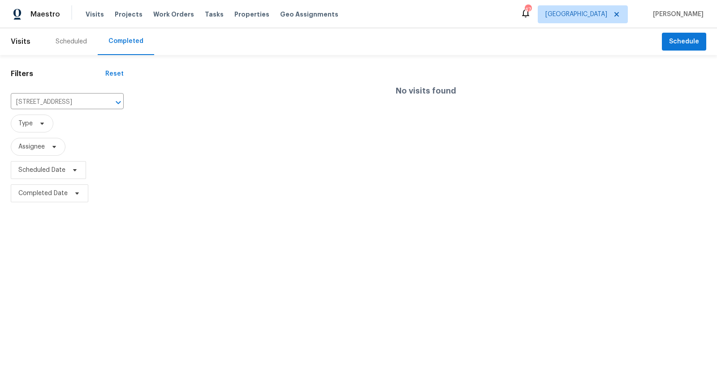
click at [112, 71] on div "Reset" at bounding box center [114, 73] width 18 height 9
